Goal: Contribute content: Contribute content

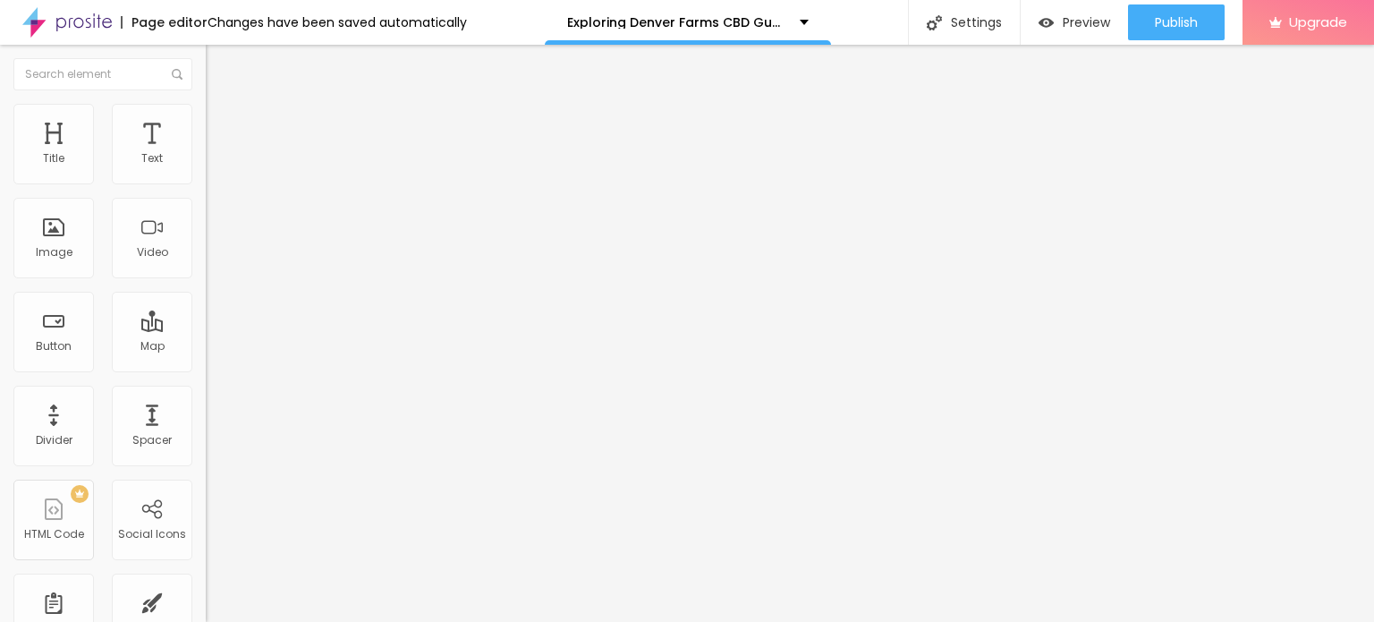
click at [206, 154] on span "Add image" at bounding box center [242, 146] width 73 height 15
click at [222, 121] on span "Style" at bounding box center [235, 115] width 26 height 15
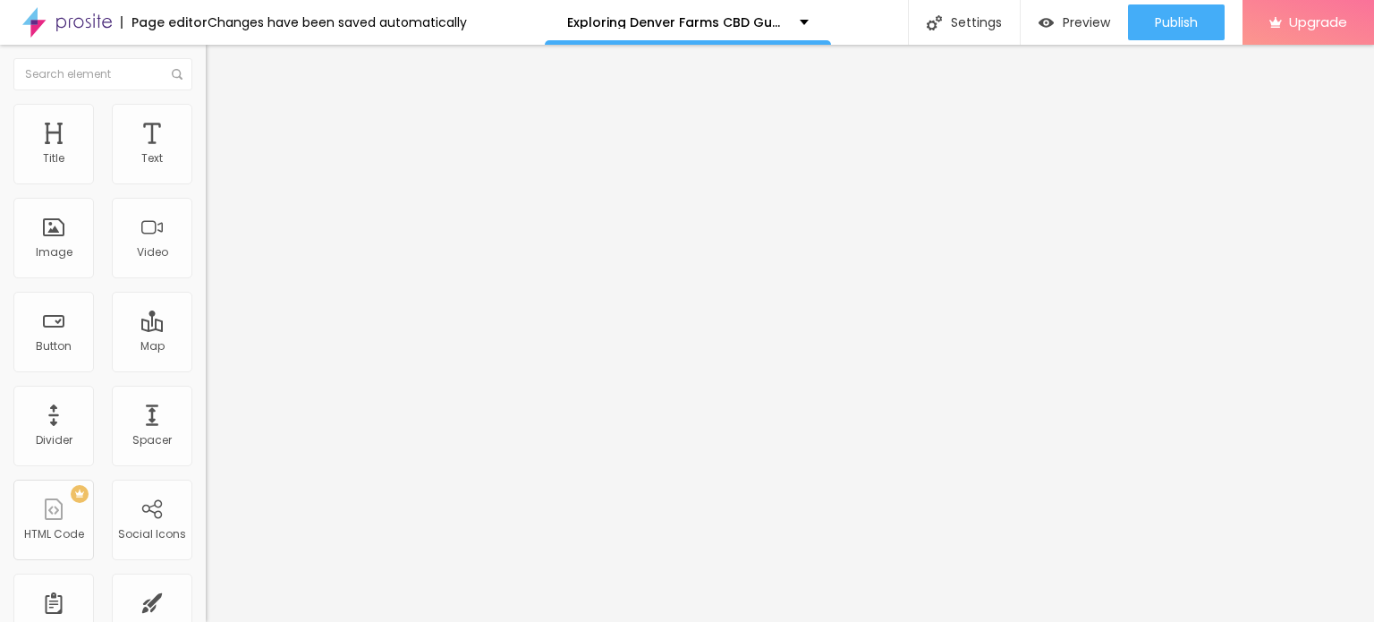
type input "95"
type input "90"
type input "80"
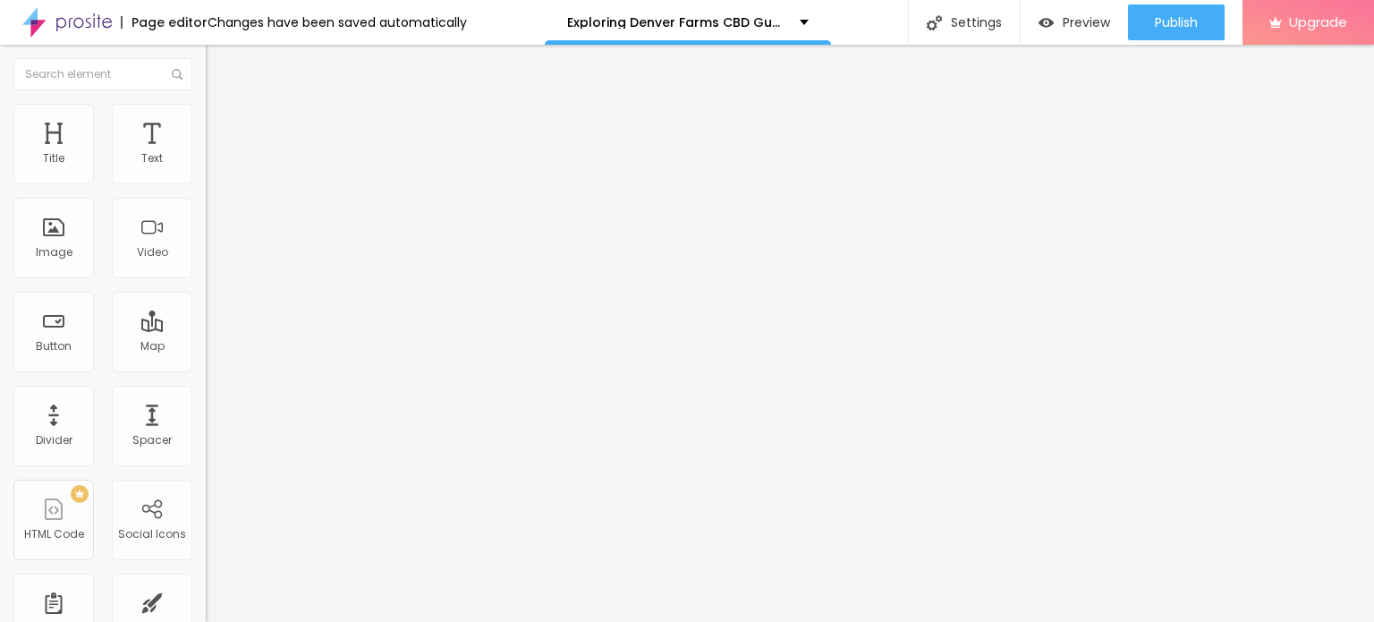
type input "80"
type input "75"
type input "70"
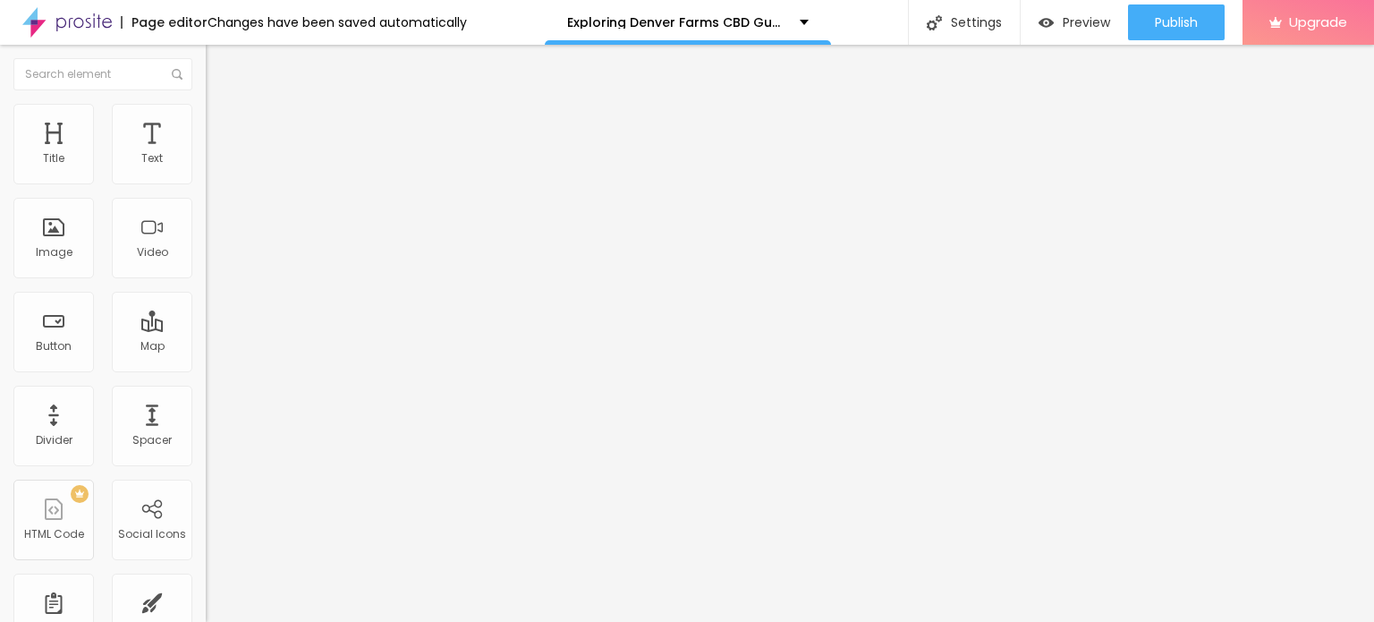
type input "65"
type input "60"
type input "55"
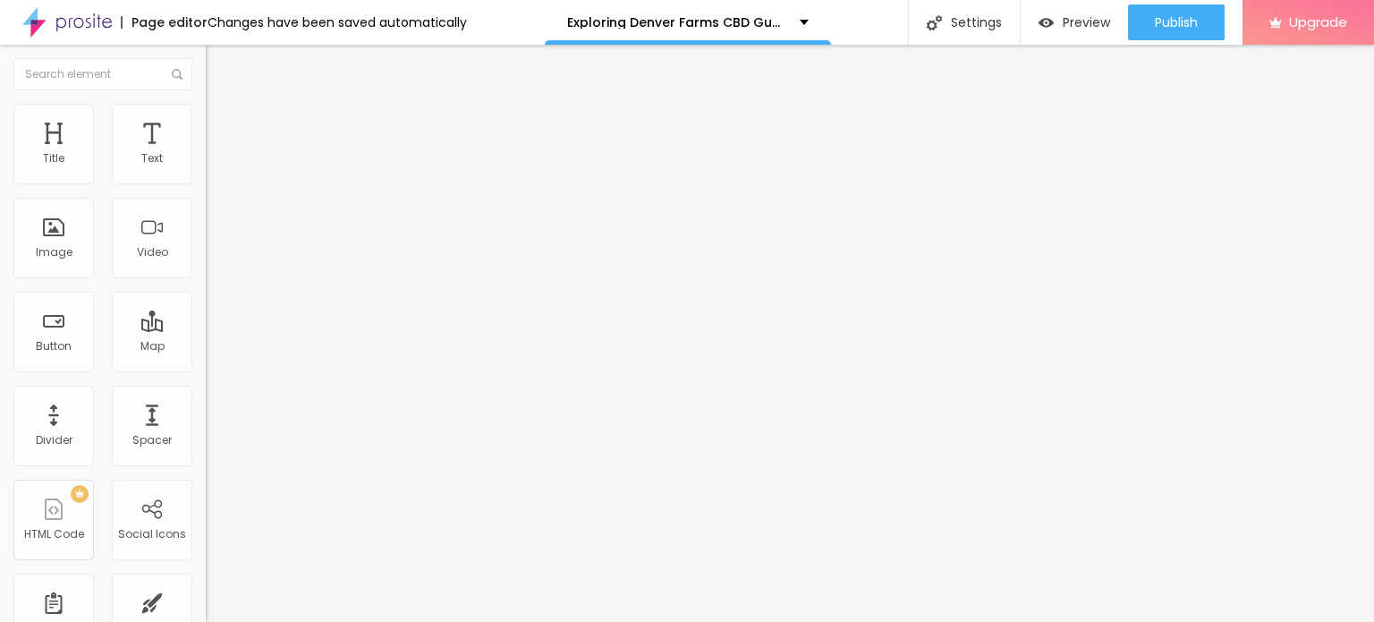
type input "55"
type input "50"
type input "45"
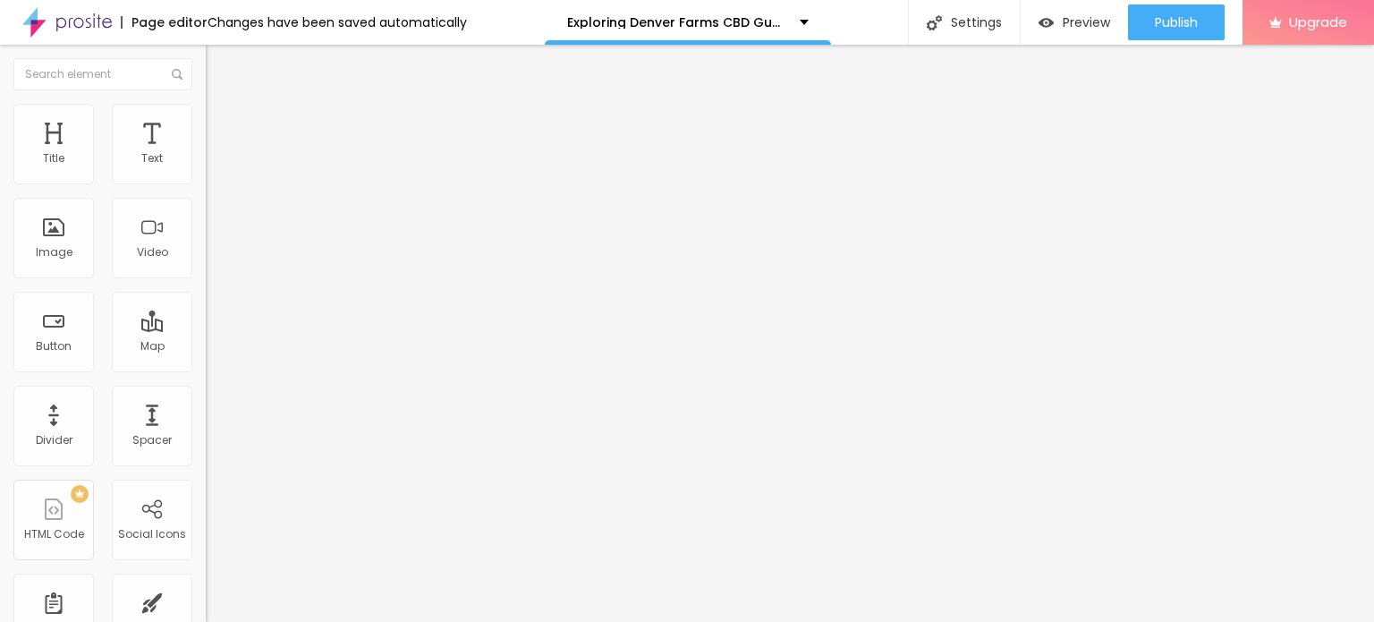
type input "40"
drag, startPoint x: 189, startPoint y: 192, endPoint x: 79, endPoint y: 189, distance: 110.1
type input "40"
click at [206, 183] on input "range" at bounding box center [263, 176] width 115 height 14
click at [206, 168] on input "Click me" at bounding box center [313, 159] width 215 height 18
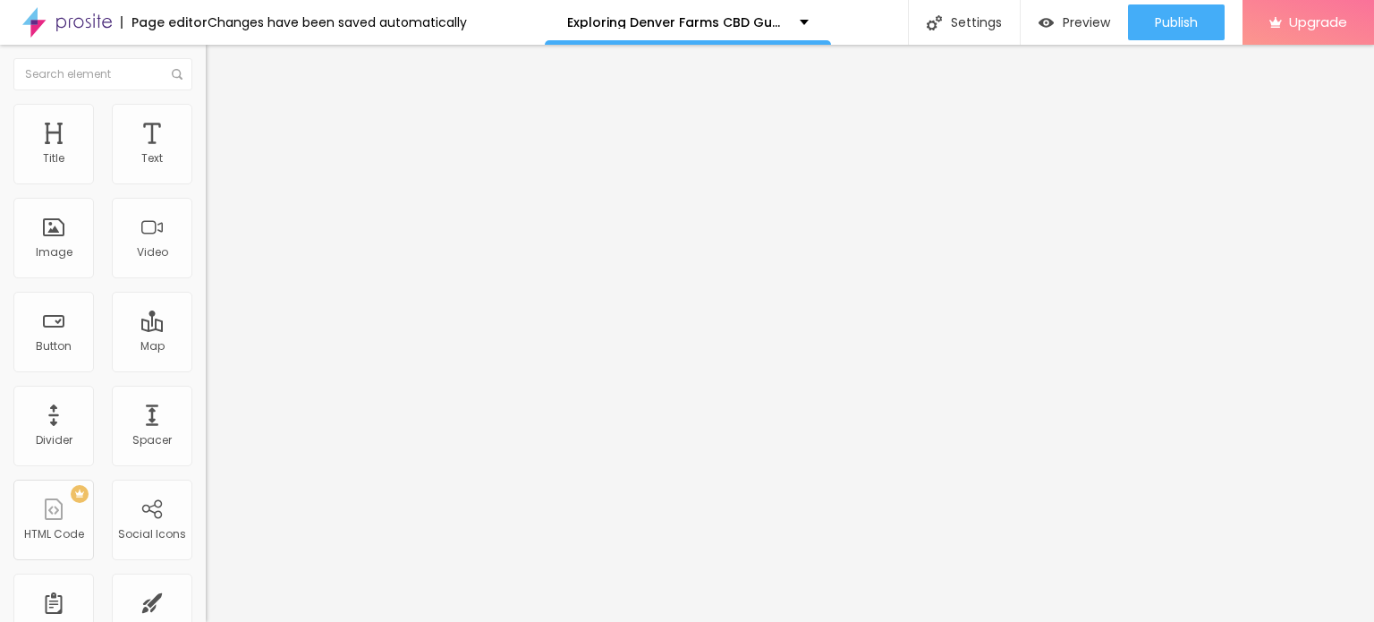
click at [206, 168] on input "Click me" at bounding box center [313, 159] width 215 height 18
paste input "👇❗❗𝐒𝐡𝐨𝐩 𝐍𝐨𝐰❗❗👇"
type input "👇❗❗𝐒𝐡𝐨𝐩 𝐍𝐨𝐰❗❗👇"
click at [206, 368] on input "https://" at bounding box center [313, 360] width 215 height 18
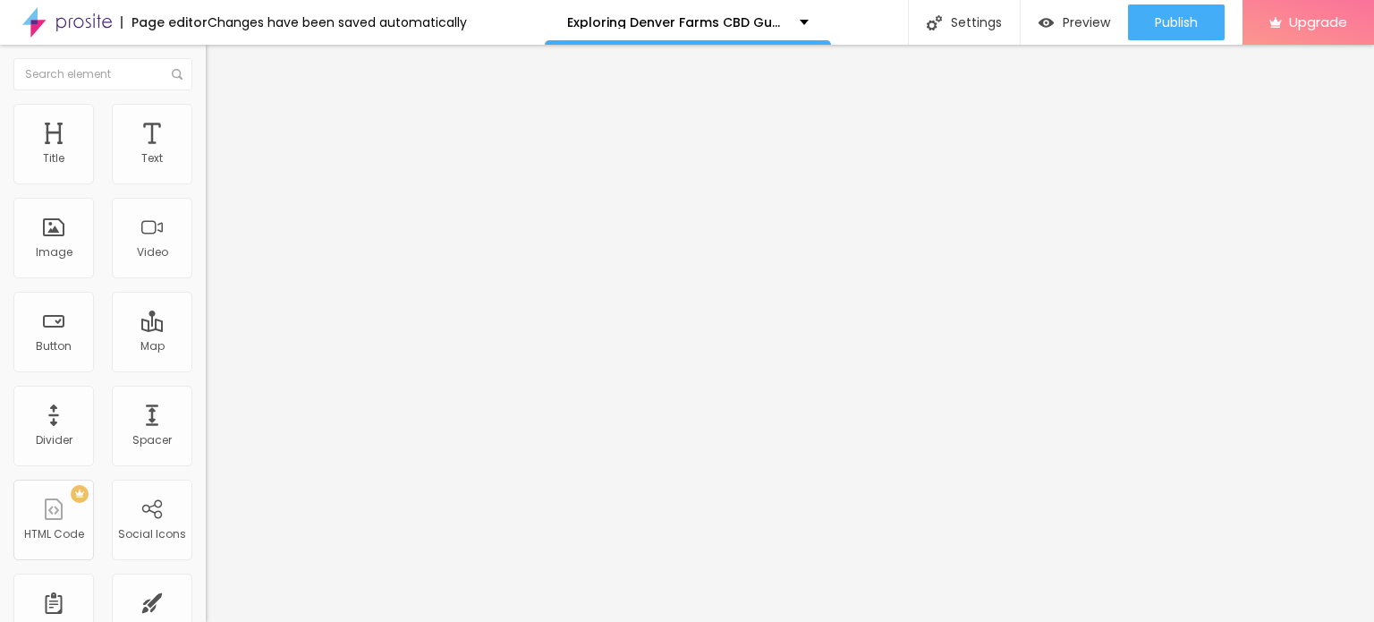
click at [206, 368] on input "https://" at bounding box center [313, 360] width 215 height 18
paste input "[DOMAIN_NAME][URL]"
type input "[URL][DOMAIN_NAME]"
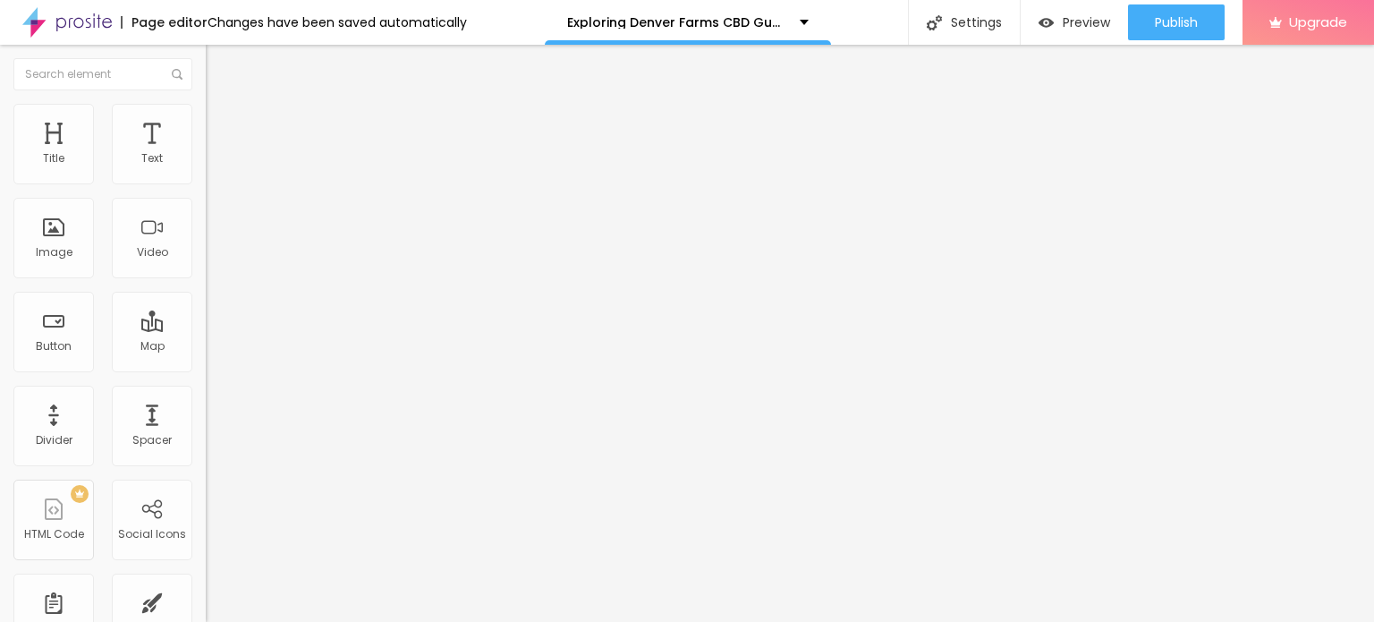
click at [219, 69] on img "button" at bounding box center [226, 65] width 14 height 14
click at [206, 104] on li "Style" at bounding box center [309, 113] width 206 height 18
click at [206, 102] on img at bounding box center [214, 94] width 16 height 16
click at [206, 367] on input "https://" at bounding box center [313, 358] width 215 height 18
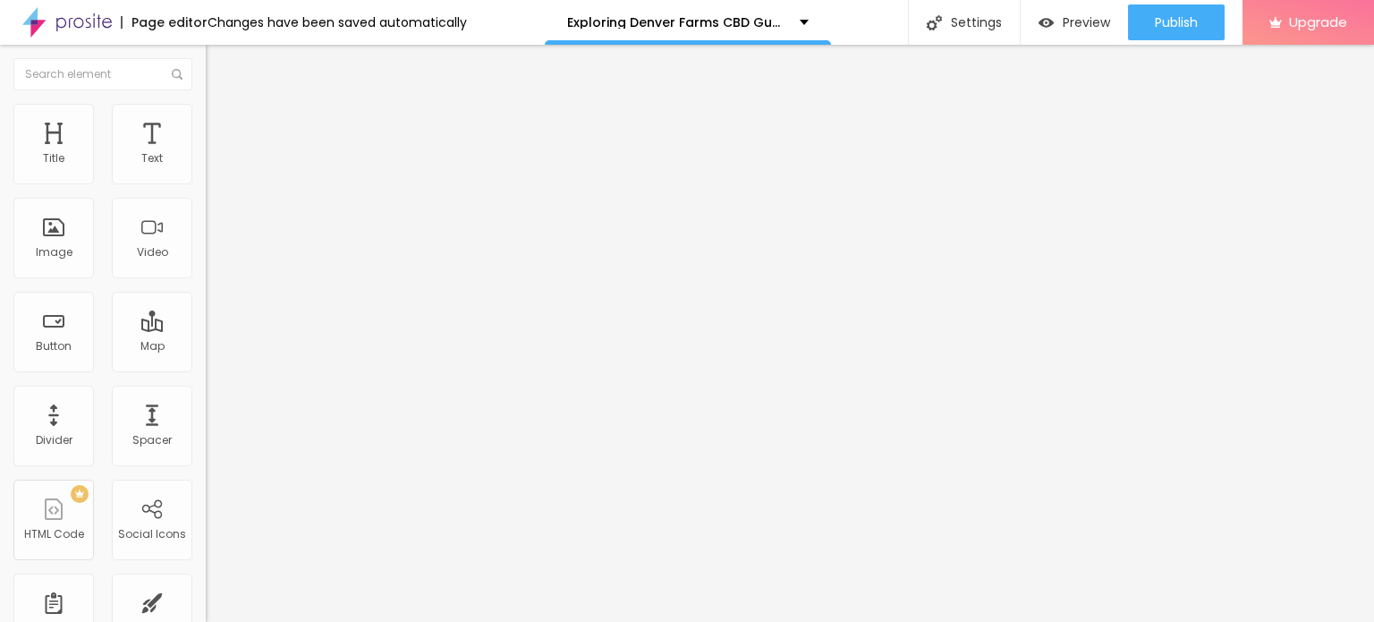
click at [206, 367] on input "https://" at bounding box center [313, 358] width 215 height 18
paste input "[DOMAIN_NAME][URL]"
type input "[URL][DOMAIN_NAME]"
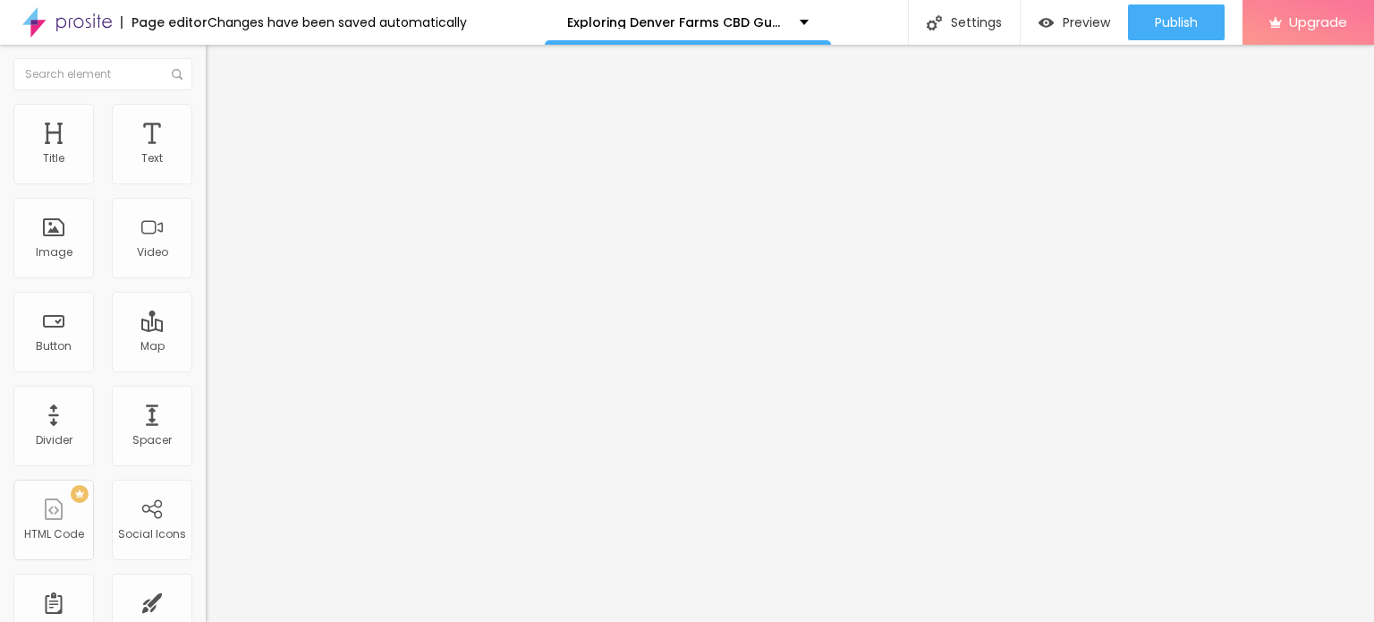
click at [219, 66] on img "button" at bounding box center [226, 65] width 14 height 14
click at [213, 259] on icon "button" at bounding box center [218, 254] width 11 height 11
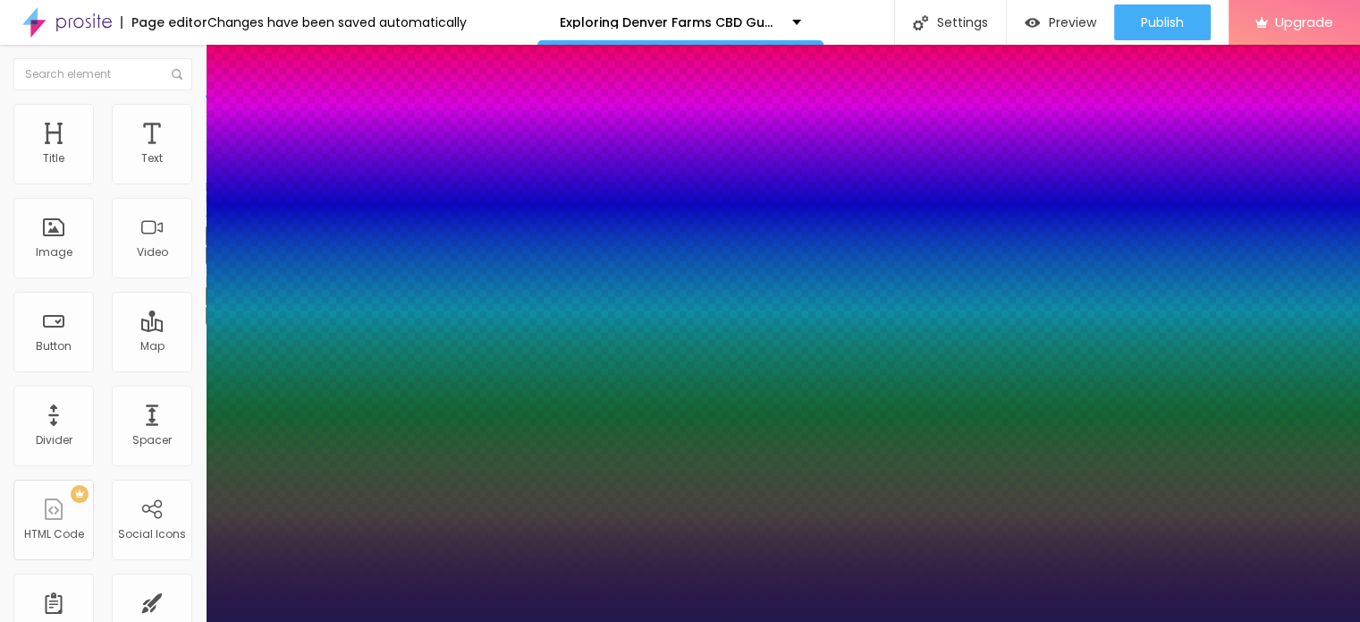
type input "1"
type input "17"
type input "1"
type input "18"
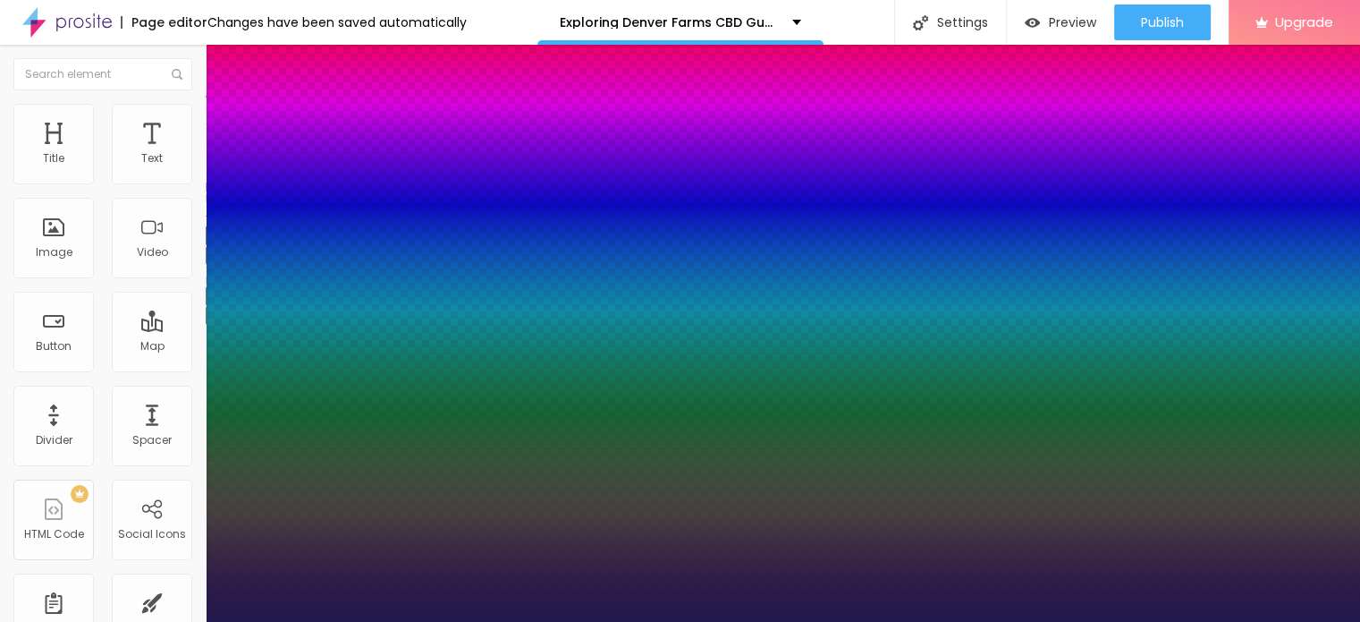
type input "18"
type input "1"
type input "19"
type input "1"
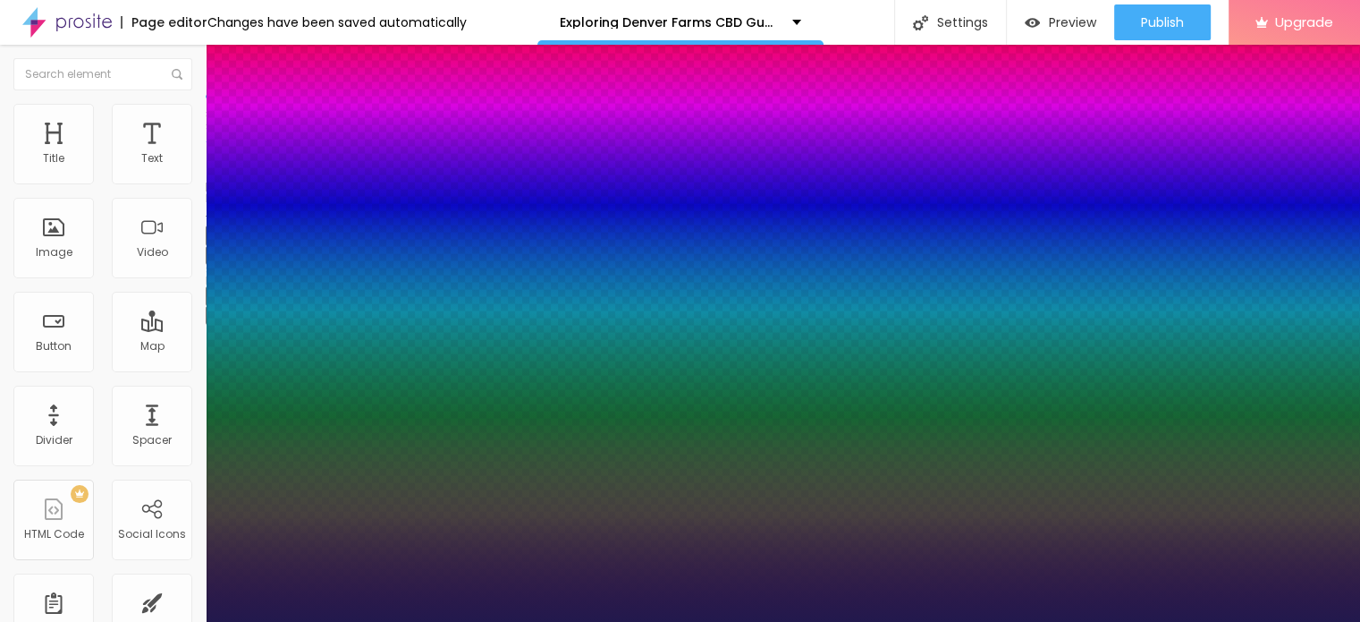
type input "20"
type input "1"
type input "21"
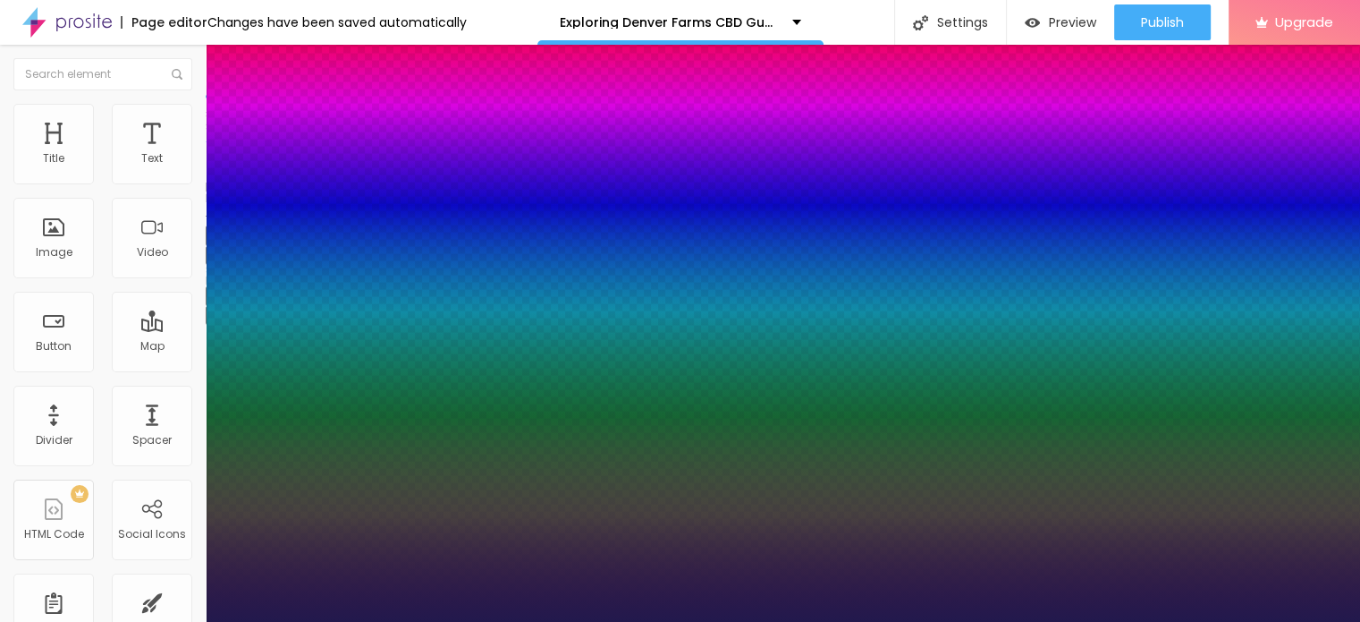
type input "1"
drag, startPoint x: 241, startPoint y: 502, endPoint x: 250, endPoint y: 501, distance: 9.0
type input "21"
click at [414, 621] on div at bounding box center [680, 622] width 1360 height 0
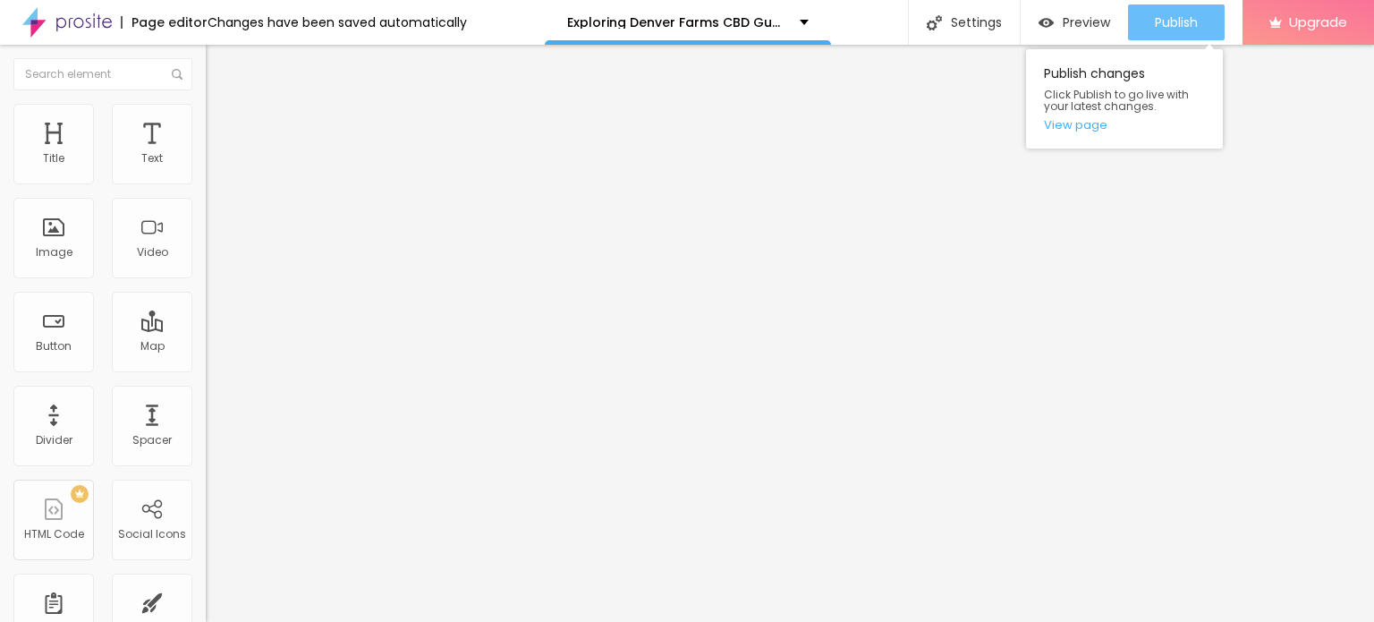
click at [1164, 15] on span "Publish" at bounding box center [1176, 22] width 43 height 14
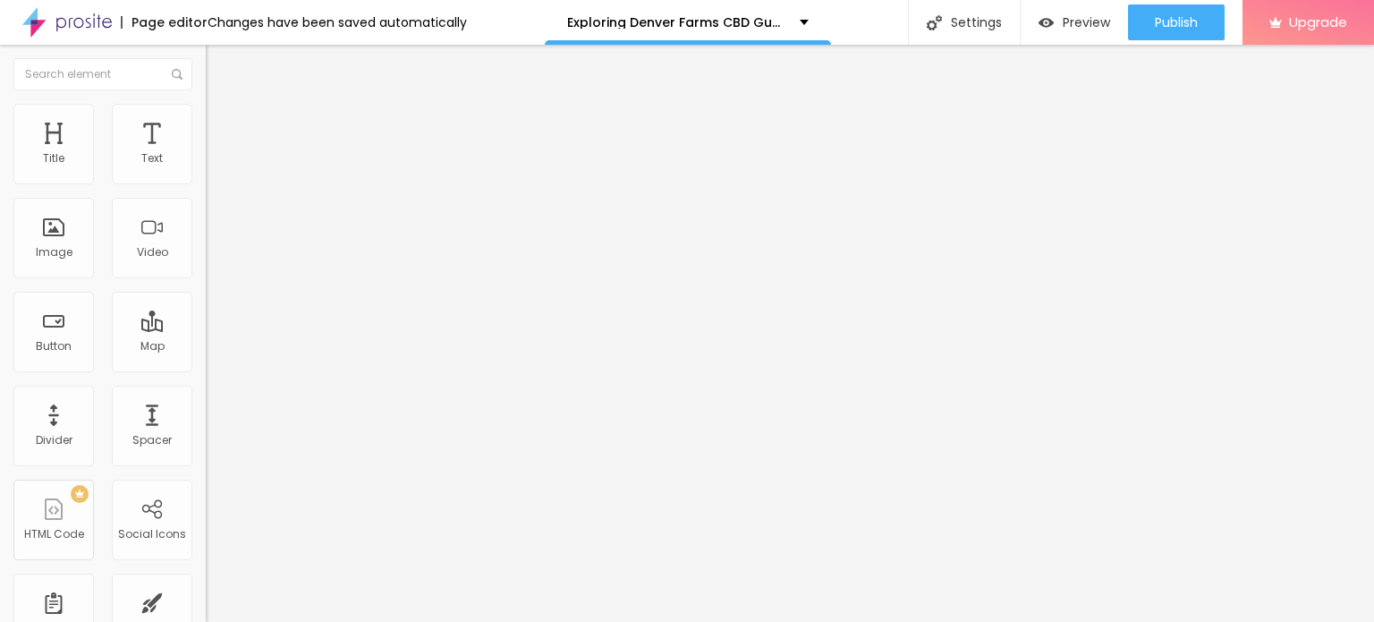
click at [219, 64] on img "button" at bounding box center [226, 65] width 14 height 14
click at [34, 29] on img at bounding box center [66, 22] width 89 height 45
